Goal: Information Seeking & Learning: Learn about a topic

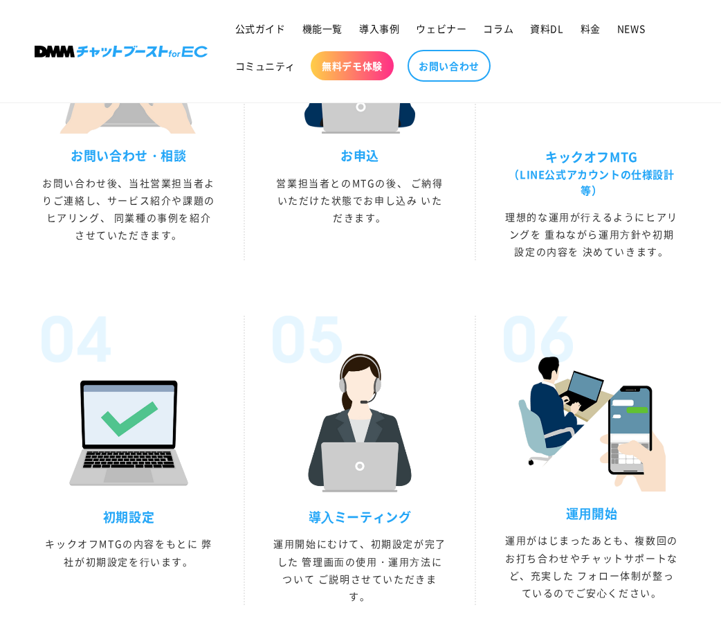
scroll to position [3737, 0]
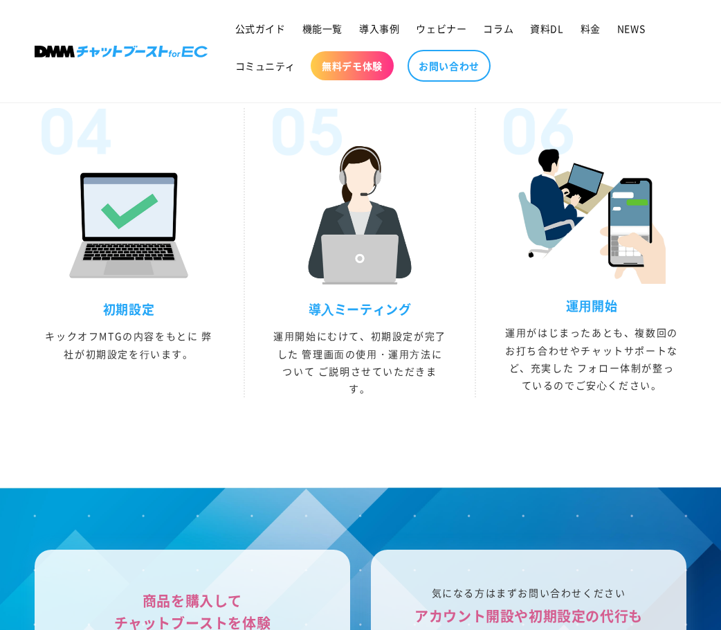
click at [284, 453] on ul "お問い合わせ・相談 お問い合わせ後、当社営業担当者よりご連絡し、サービス紹介や課題のヒアリング、 同業種の事例を紹介させていただきます。 お申込 営業担当者と…" at bounding box center [360, 102] width 693 height 701
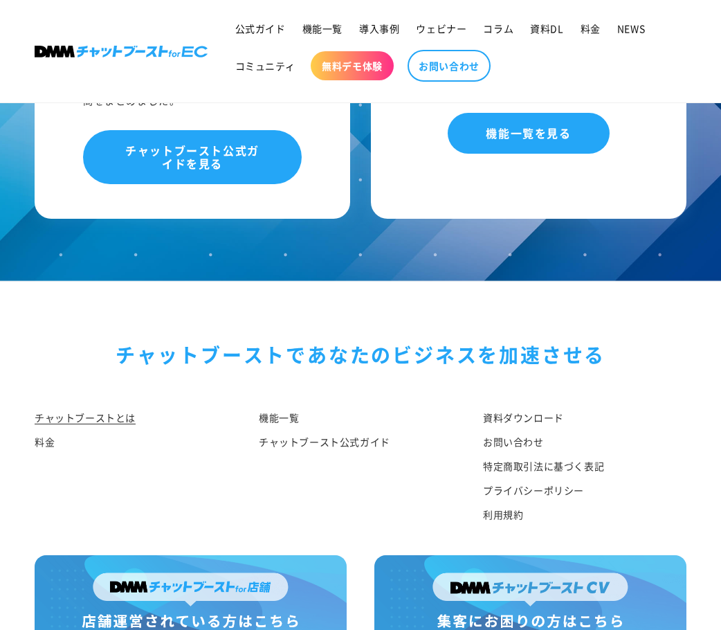
scroll to position [7023, 0]
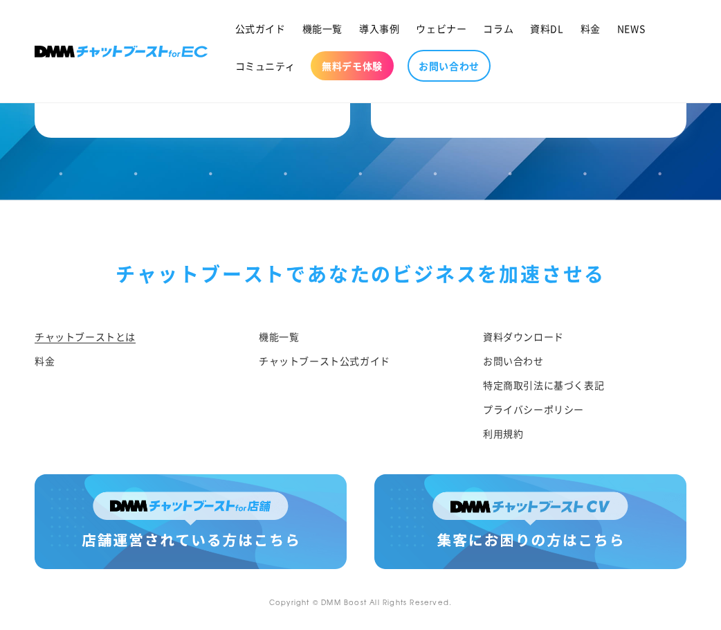
click at [392, 398] on div "機能一覧 チャットブースト公式ガイド" at bounding box center [350, 389] width 224 height 127
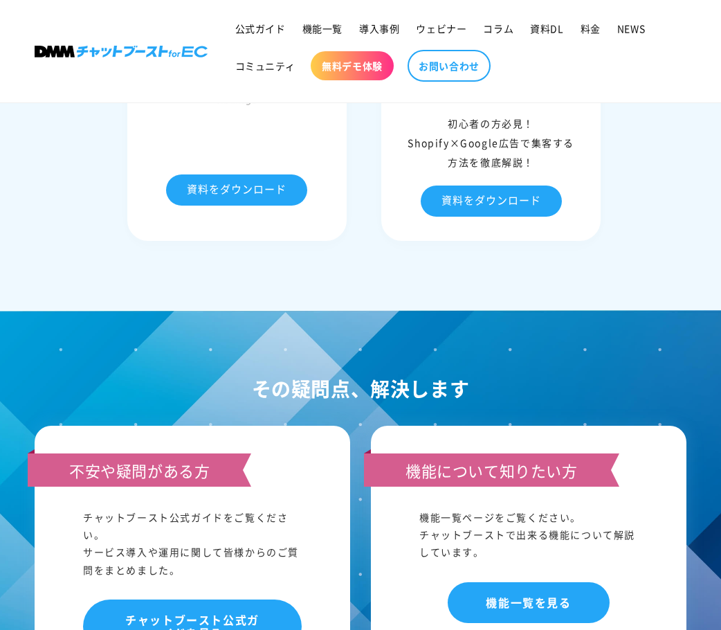
scroll to position [6436, 0]
